Goal: Task Accomplishment & Management: Complete application form

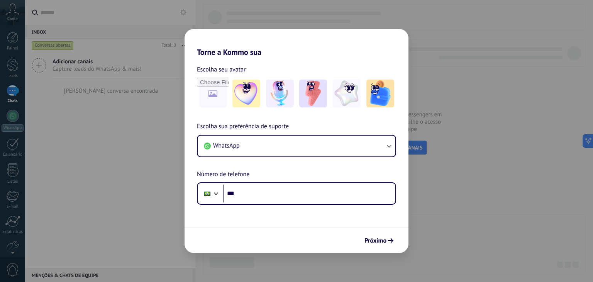
click at [138, 158] on div "Torne a Kommo sua Escolha seu avatar Escolha sua preferência de suporte WhatsAp…" at bounding box center [296, 141] width 593 height 282
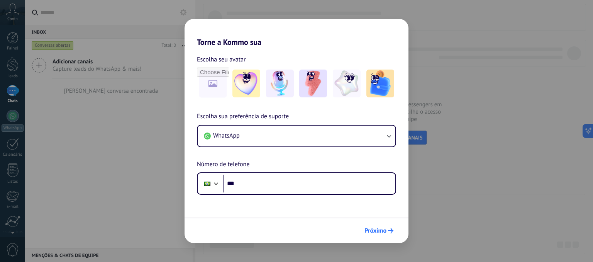
click at [379, 229] on span "Próximo" at bounding box center [376, 230] width 22 height 5
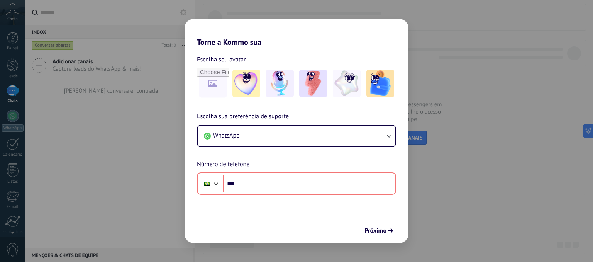
click at [100, 150] on div "Torne a Kommo sua Escolha seu avatar Escolha sua preferência de suporte WhatsAp…" at bounding box center [296, 131] width 593 height 262
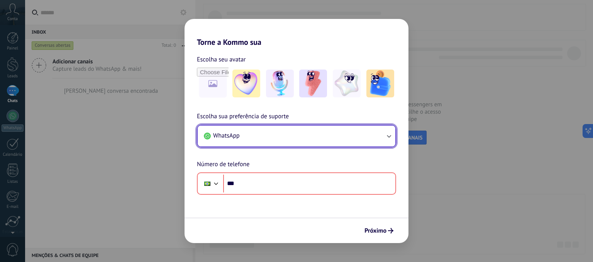
click at [348, 145] on button "WhatsApp" at bounding box center [297, 136] width 198 height 21
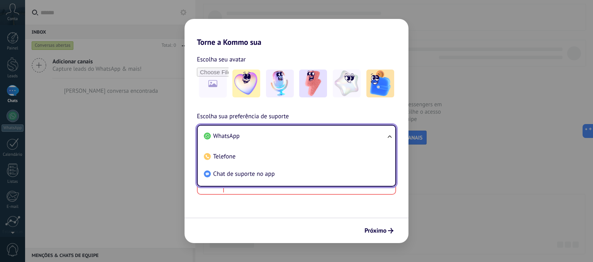
click at [351, 137] on li "WhatsApp" at bounding box center [295, 135] width 188 height 17
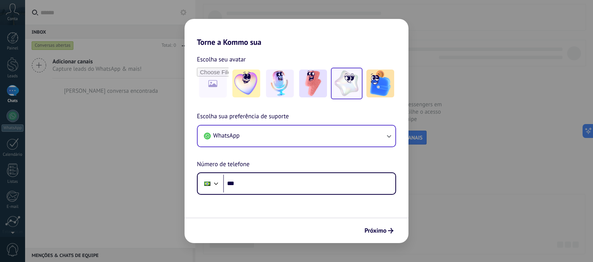
click at [352, 87] on img at bounding box center [347, 84] width 28 height 28
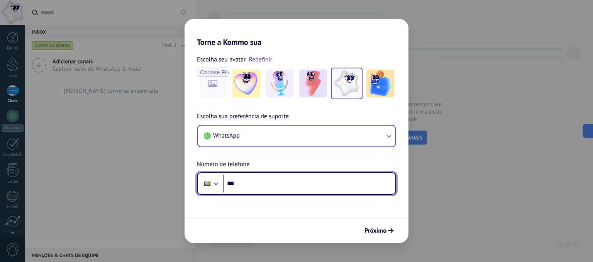
click at [360, 181] on input "***" at bounding box center [309, 184] width 172 height 18
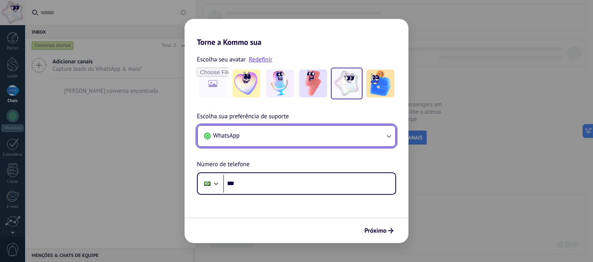
click at [247, 141] on button "WhatsApp" at bounding box center [297, 136] width 198 height 21
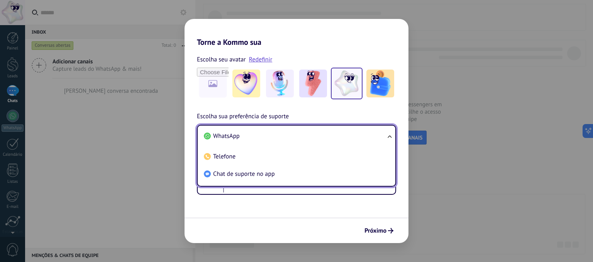
click at [185, 148] on div "Escolha sua preferência de suporte WhatsApp WhatsApp Telefone Chat de suporte n…" at bounding box center [297, 153] width 224 height 83
